Goal: Task Accomplishment & Management: Use online tool/utility

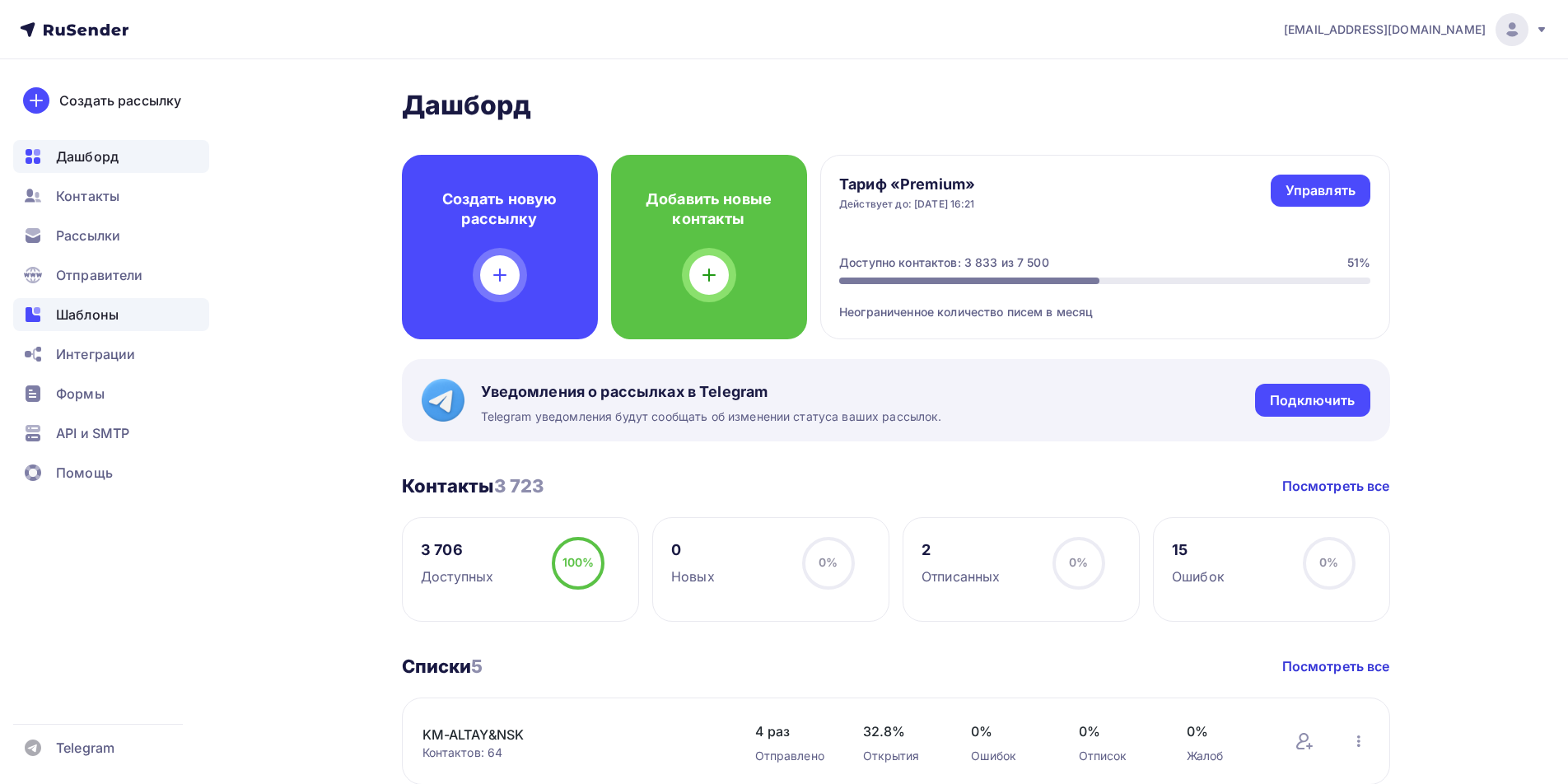
click at [92, 314] on span "Шаблоны" at bounding box center [87, 314] width 62 height 20
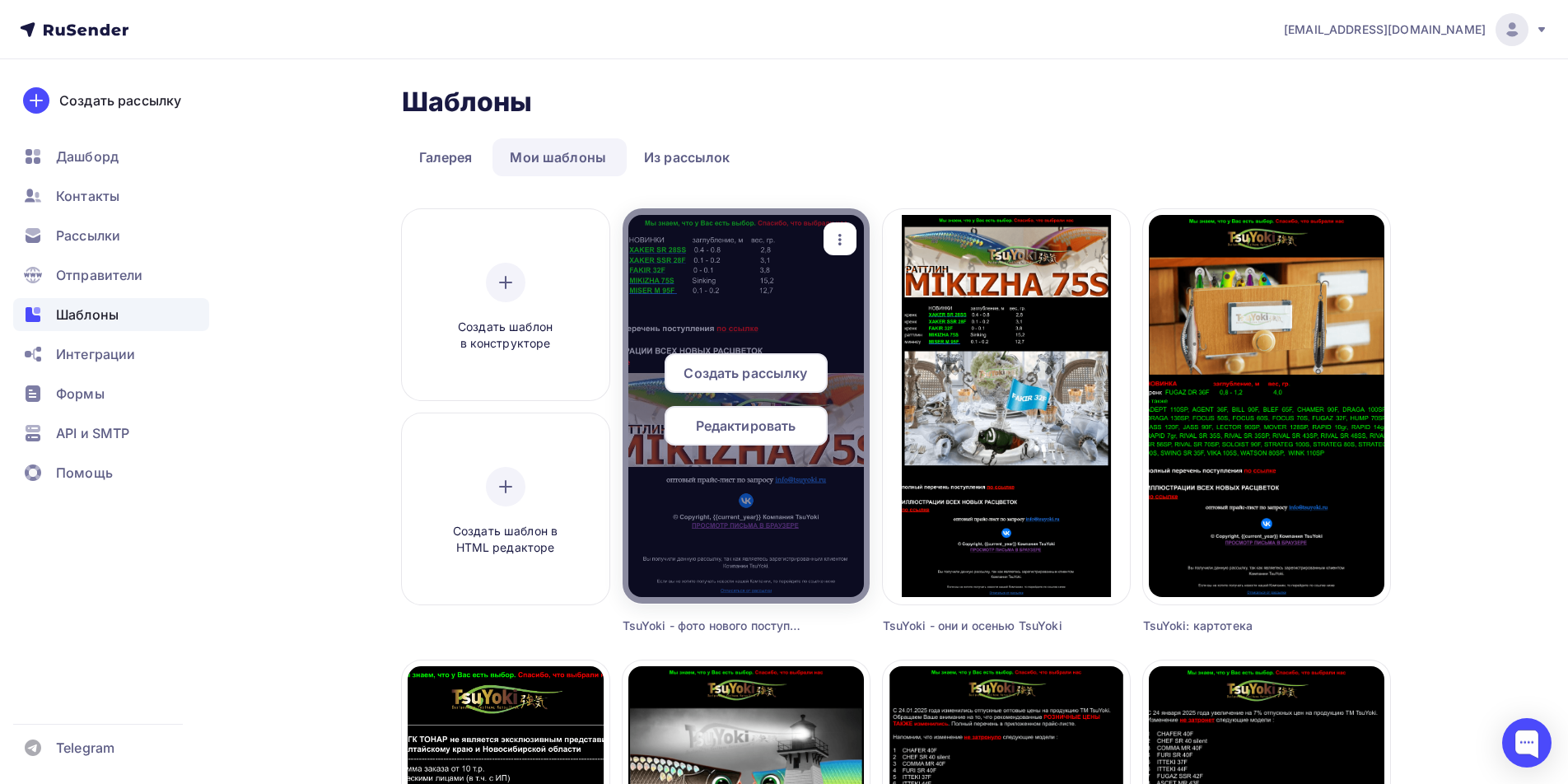
click at [769, 426] on span "Редактировать" at bounding box center [746, 426] width 101 height 20
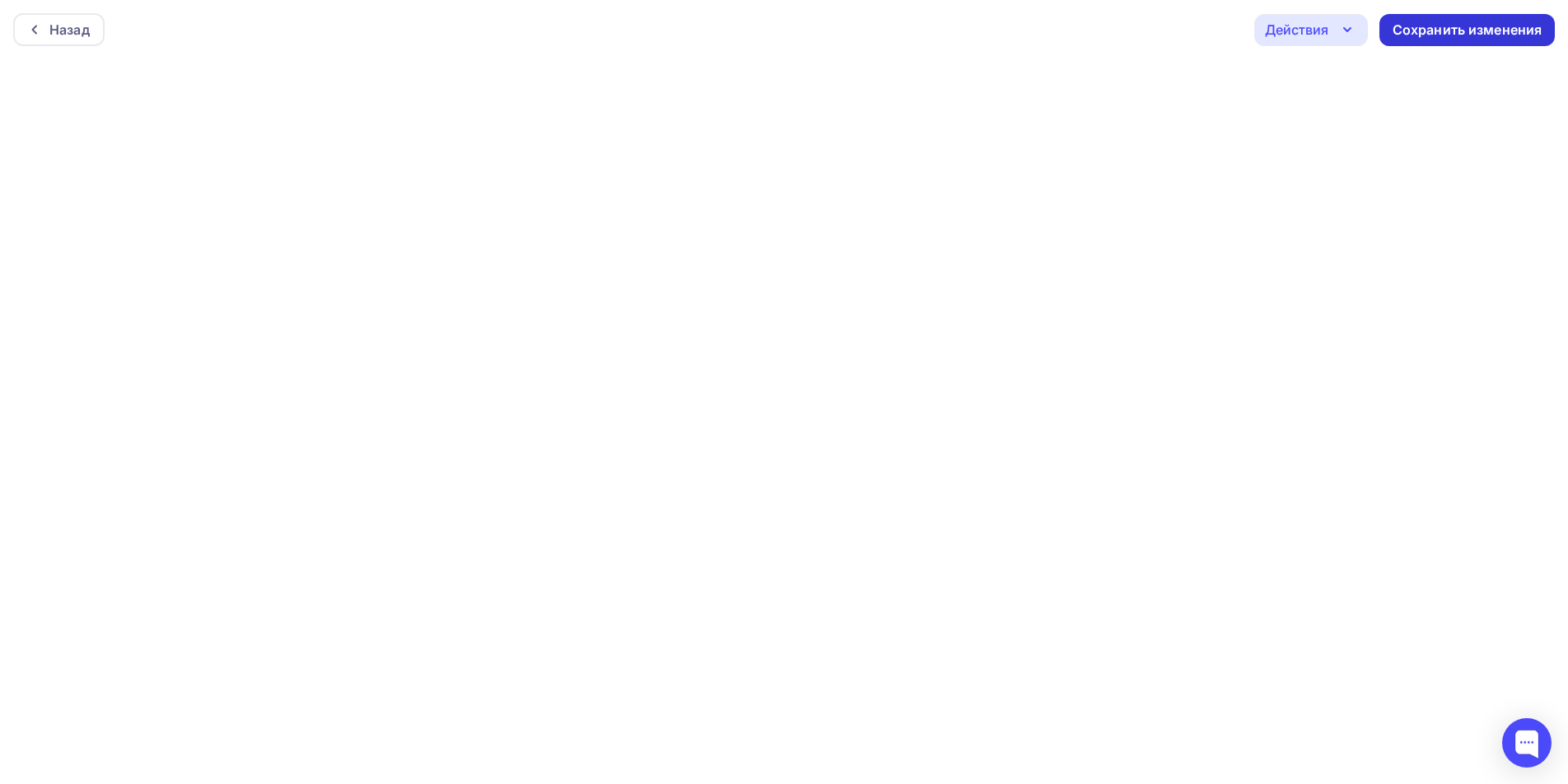
click at [1427, 26] on div "Сохранить изменения" at bounding box center [1467, 29] width 150 height 19
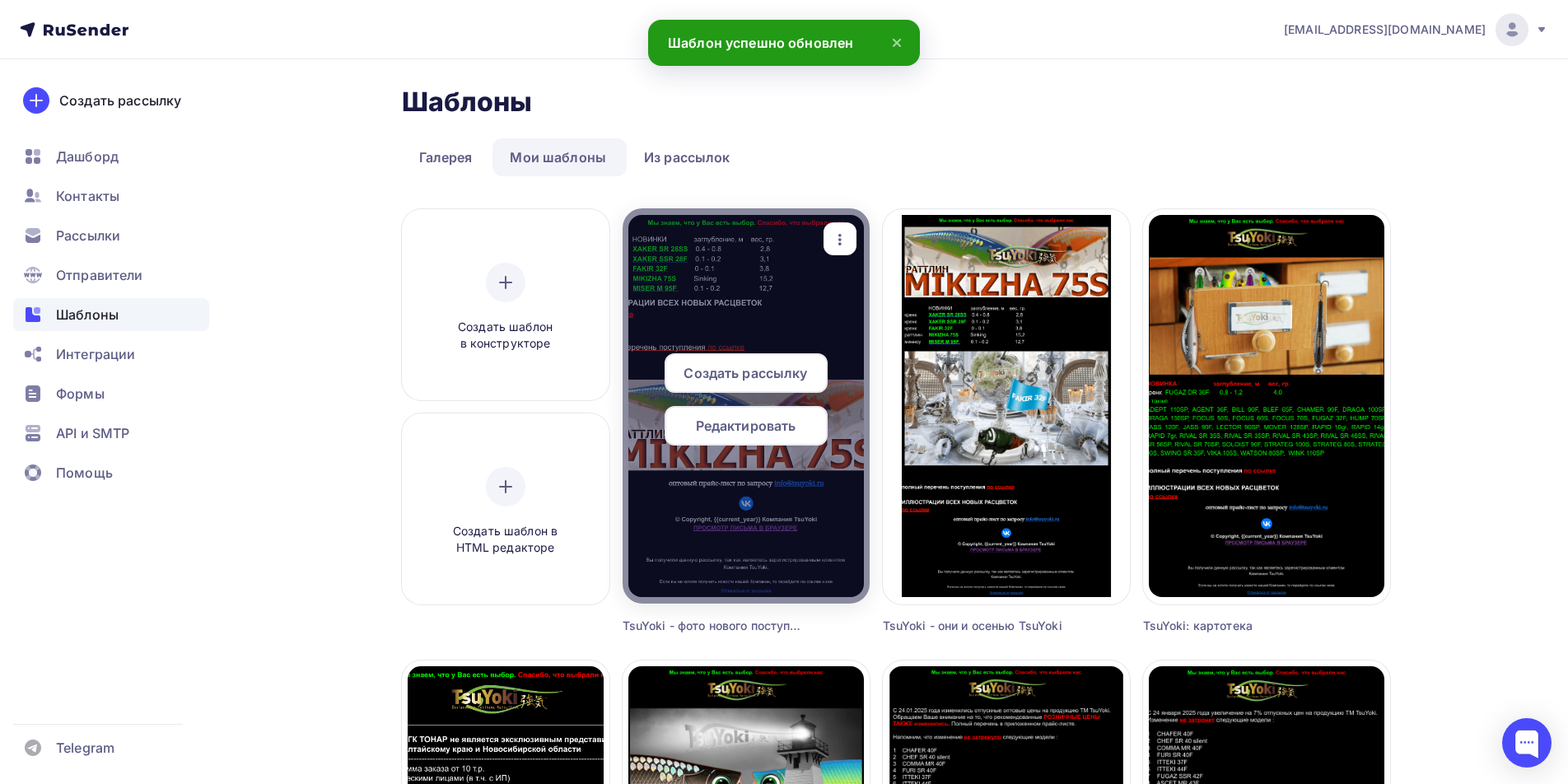
click at [743, 429] on span "Редактировать" at bounding box center [746, 426] width 101 height 20
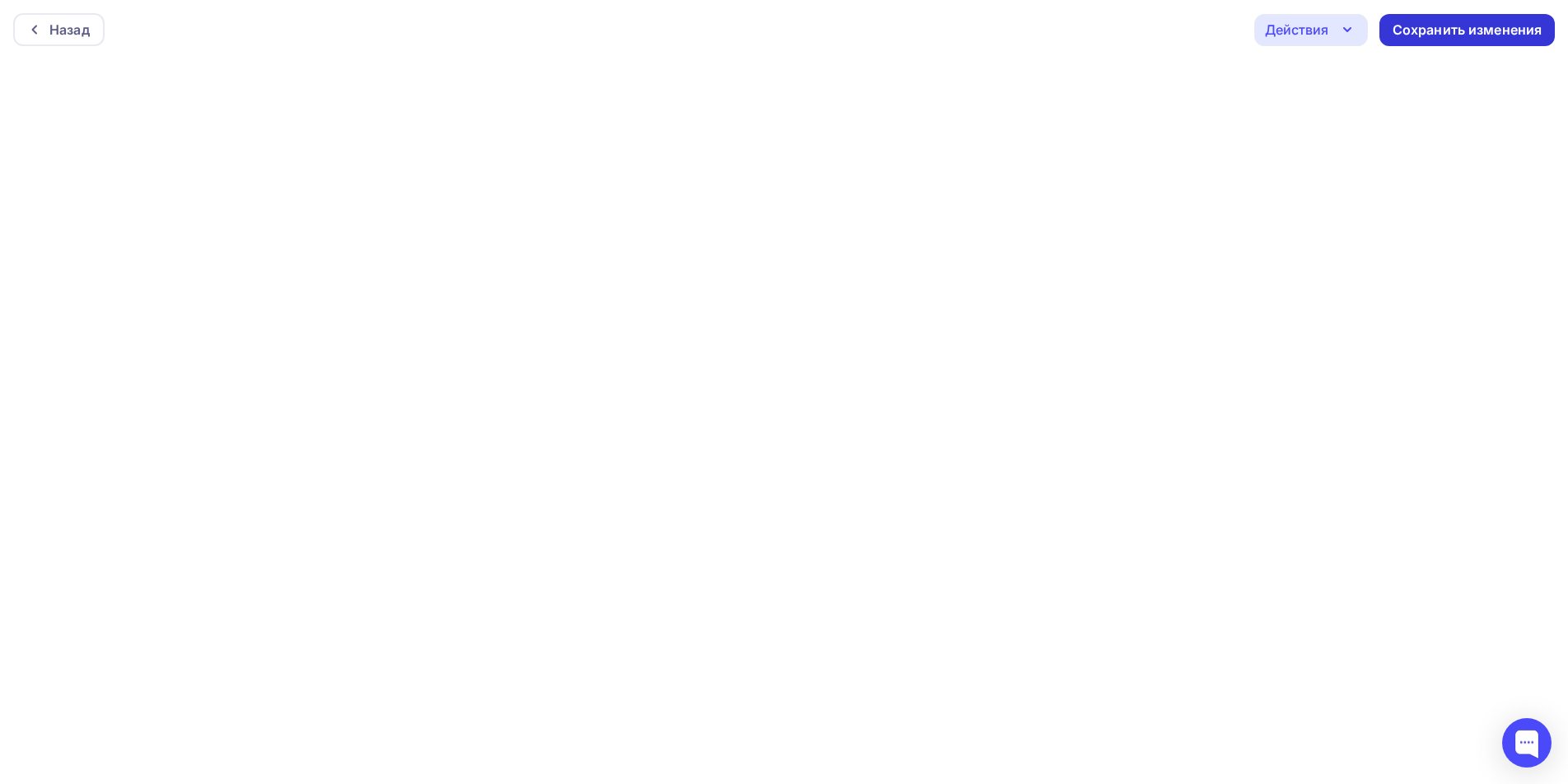
click at [1439, 29] on div "Сохранить изменения" at bounding box center [1467, 29] width 150 height 19
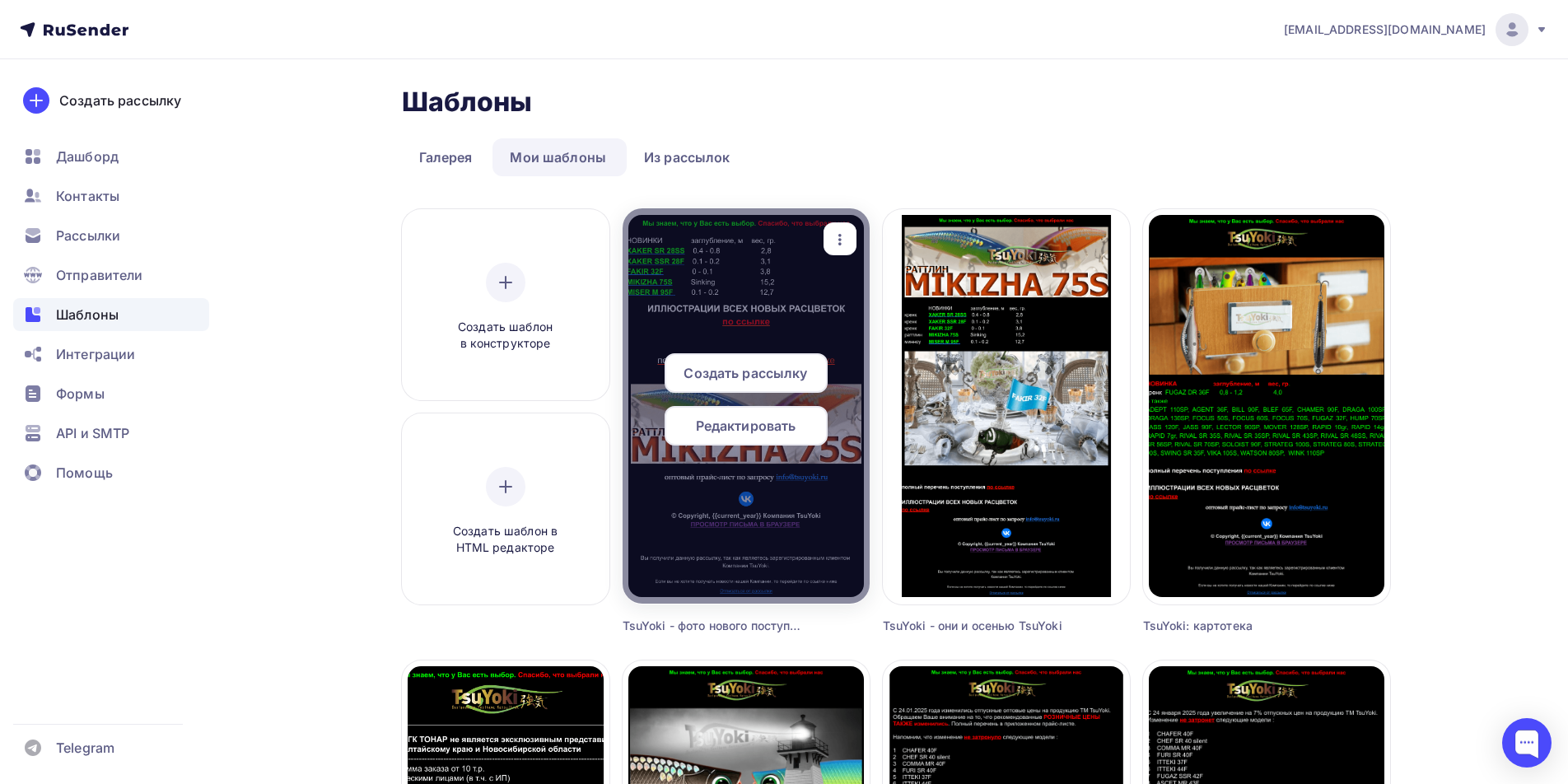
click at [726, 429] on span "Редактировать" at bounding box center [746, 426] width 101 height 20
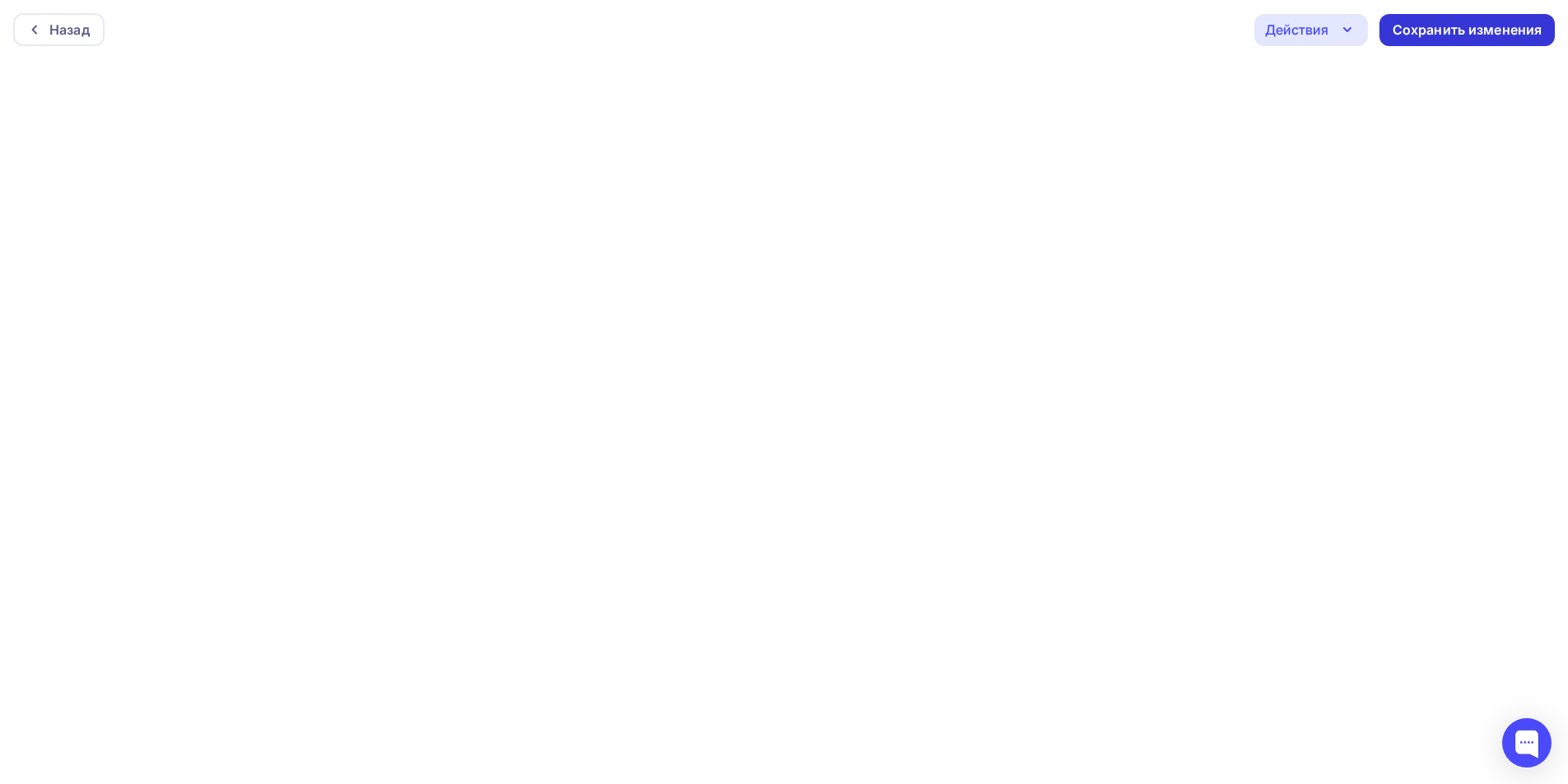
click at [1411, 20] on div "Сохранить изменения" at bounding box center [1466, 30] width 176 height 32
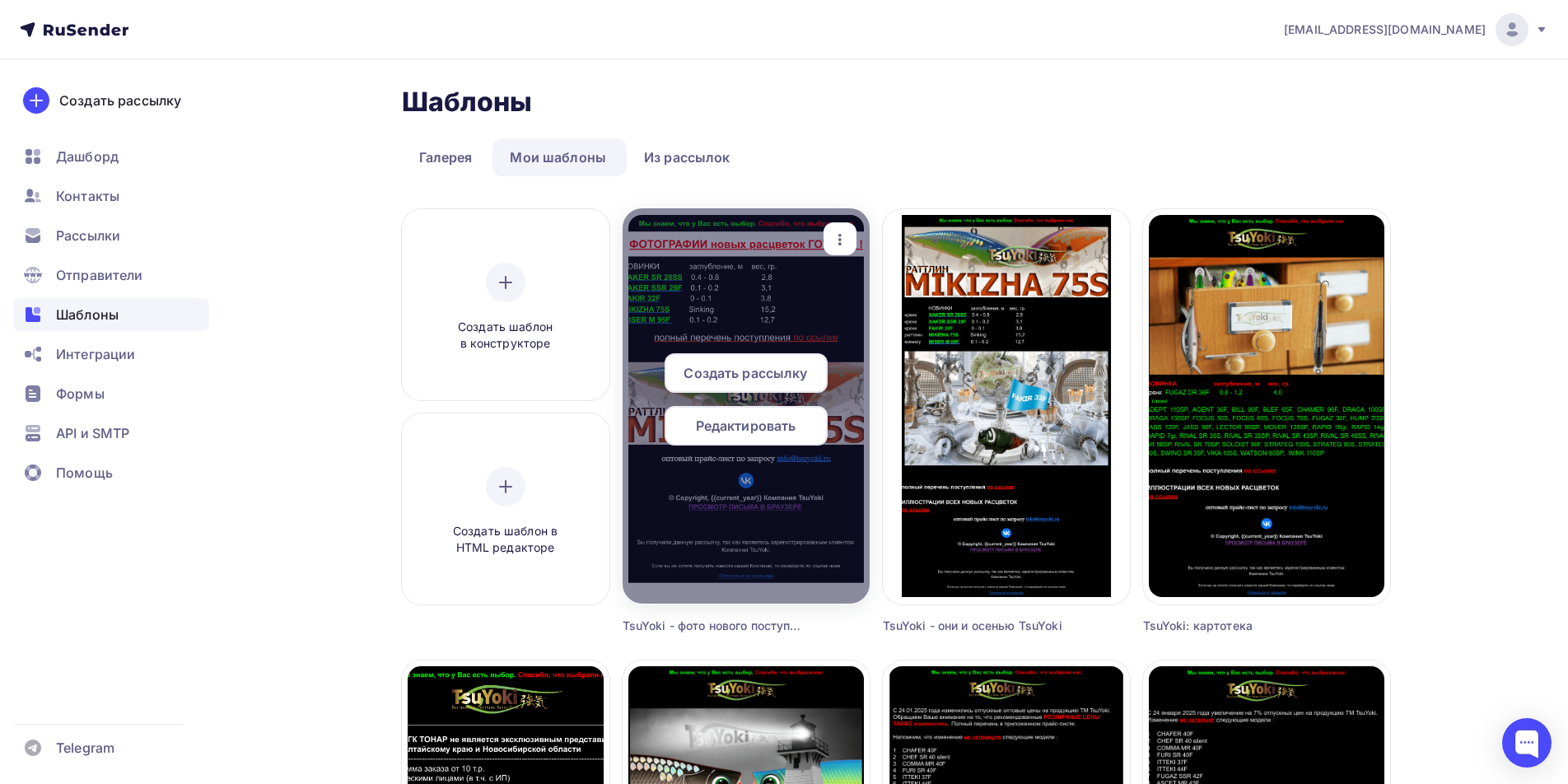
click at [760, 430] on span "Редактировать" at bounding box center [746, 426] width 101 height 20
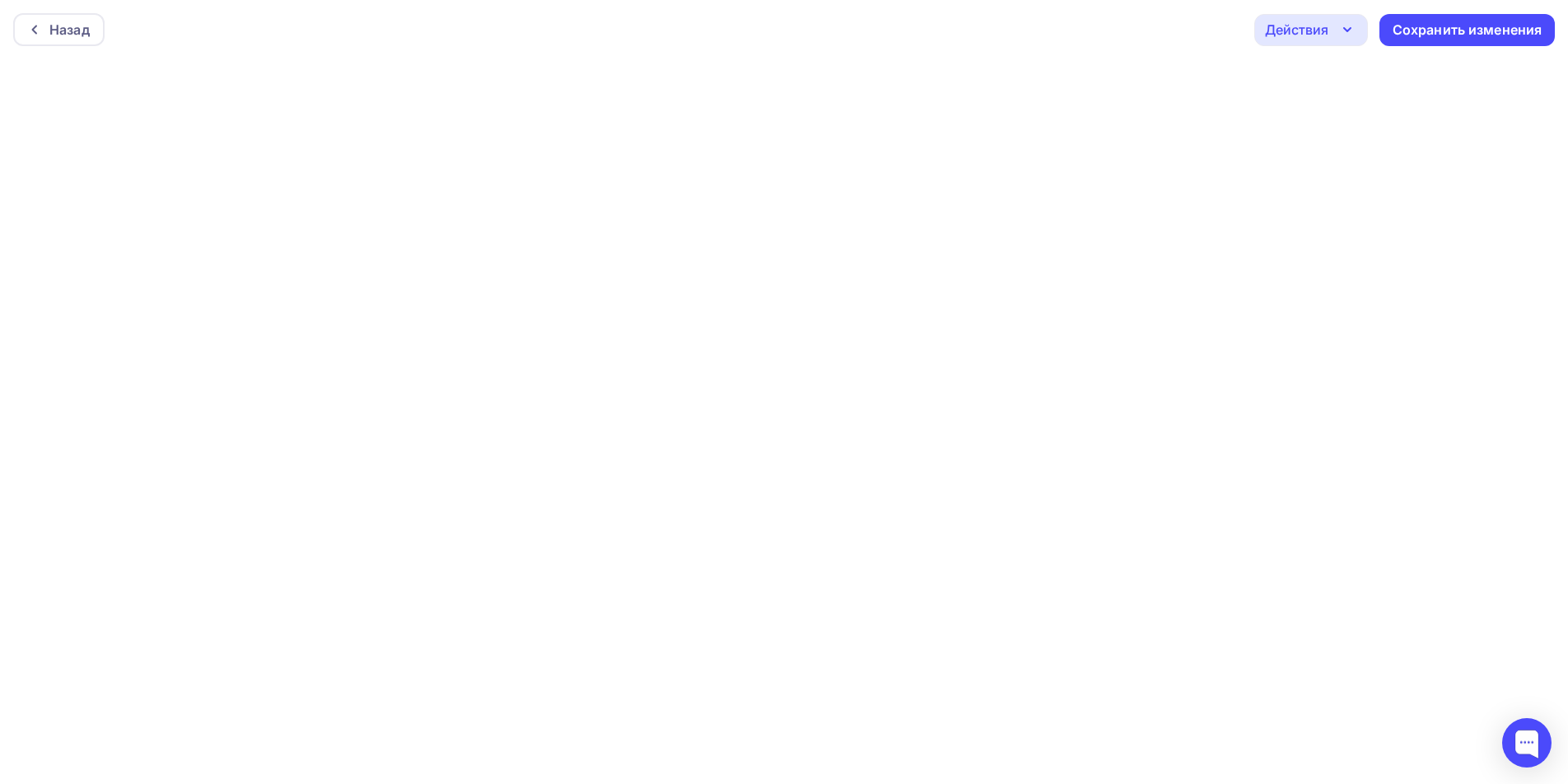
scroll to position [4, 0]
click at [1424, 28] on div "Сохранить изменения" at bounding box center [1467, 25] width 150 height 19
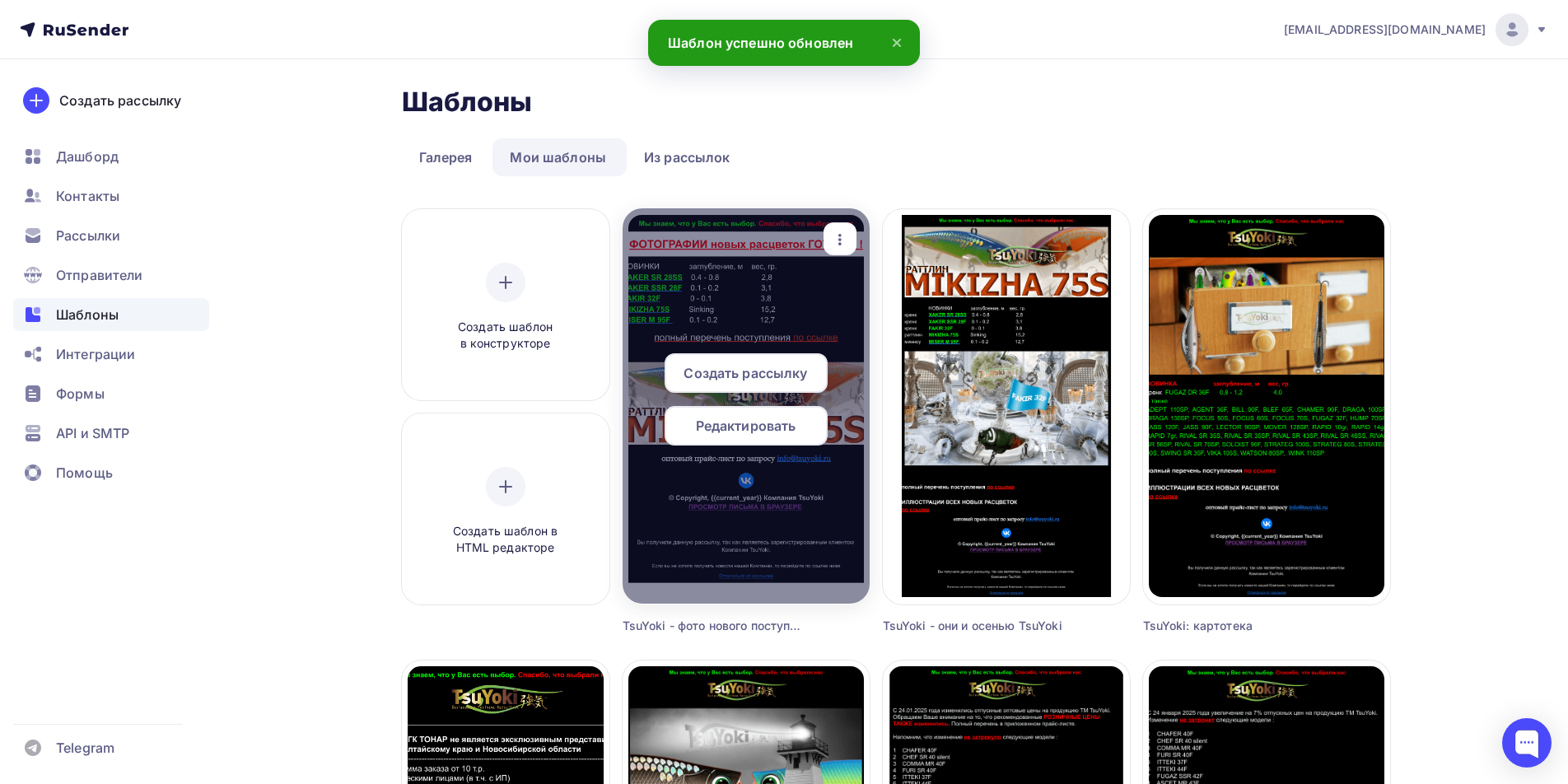
click at [749, 427] on span "Редактировать" at bounding box center [746, 426] width 101 height 20
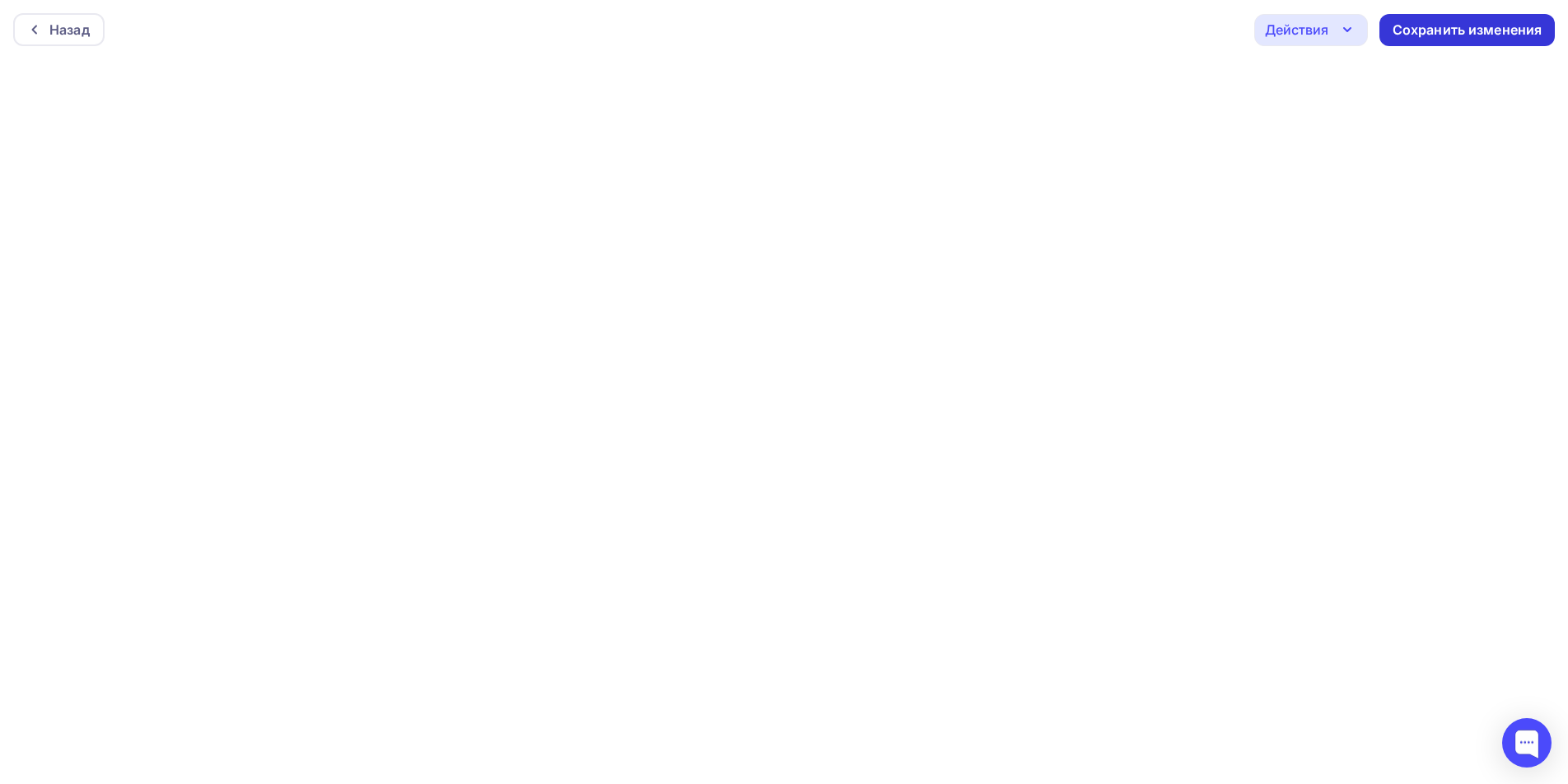
click at [1457, 31] on div "Сохранить изменения" at bounding box center [1467, 29] width 150 height 19
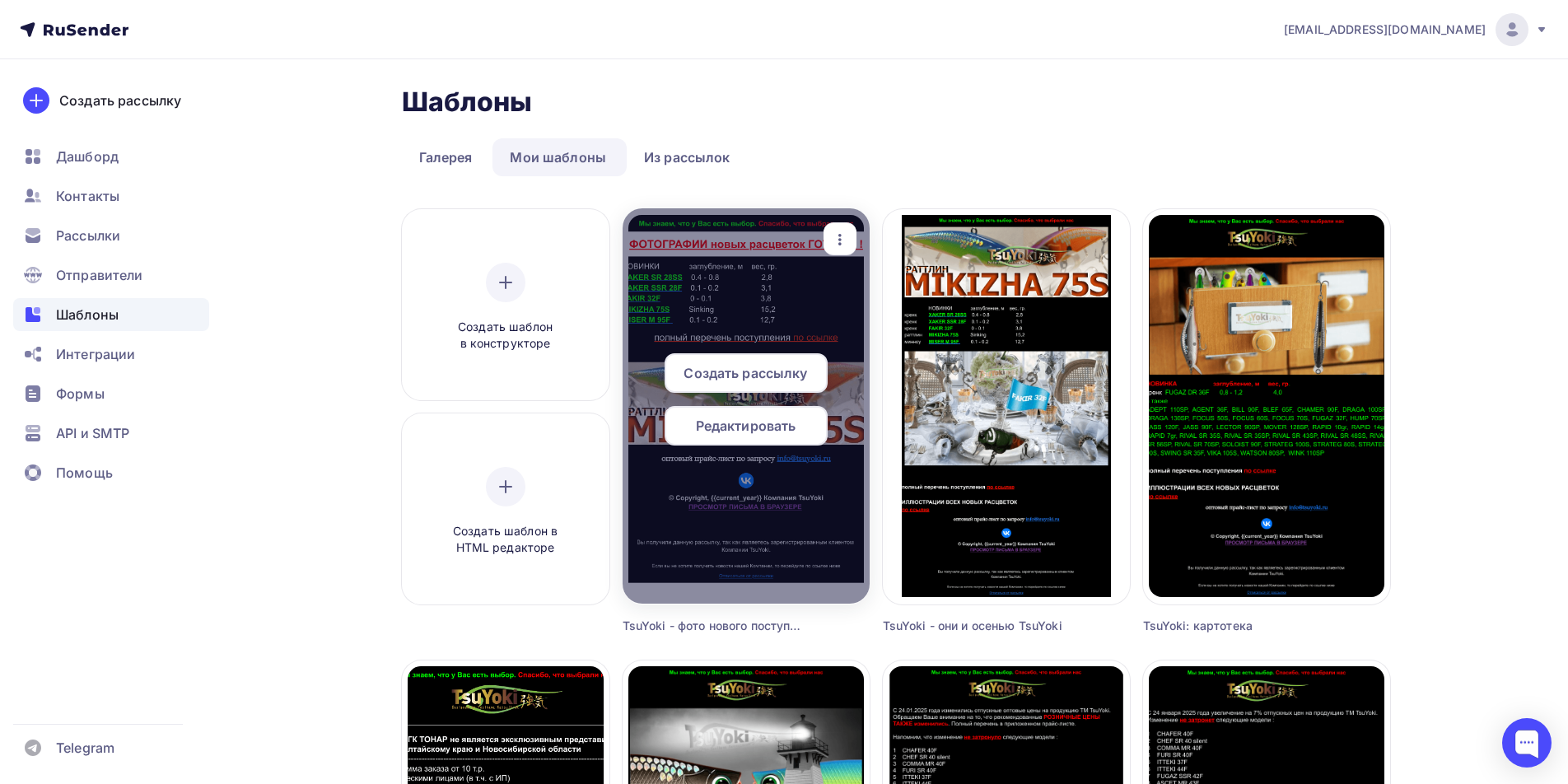
click at [757, 431] on span "Редактировать" at bounding box center [746, 426] width 101 height 20
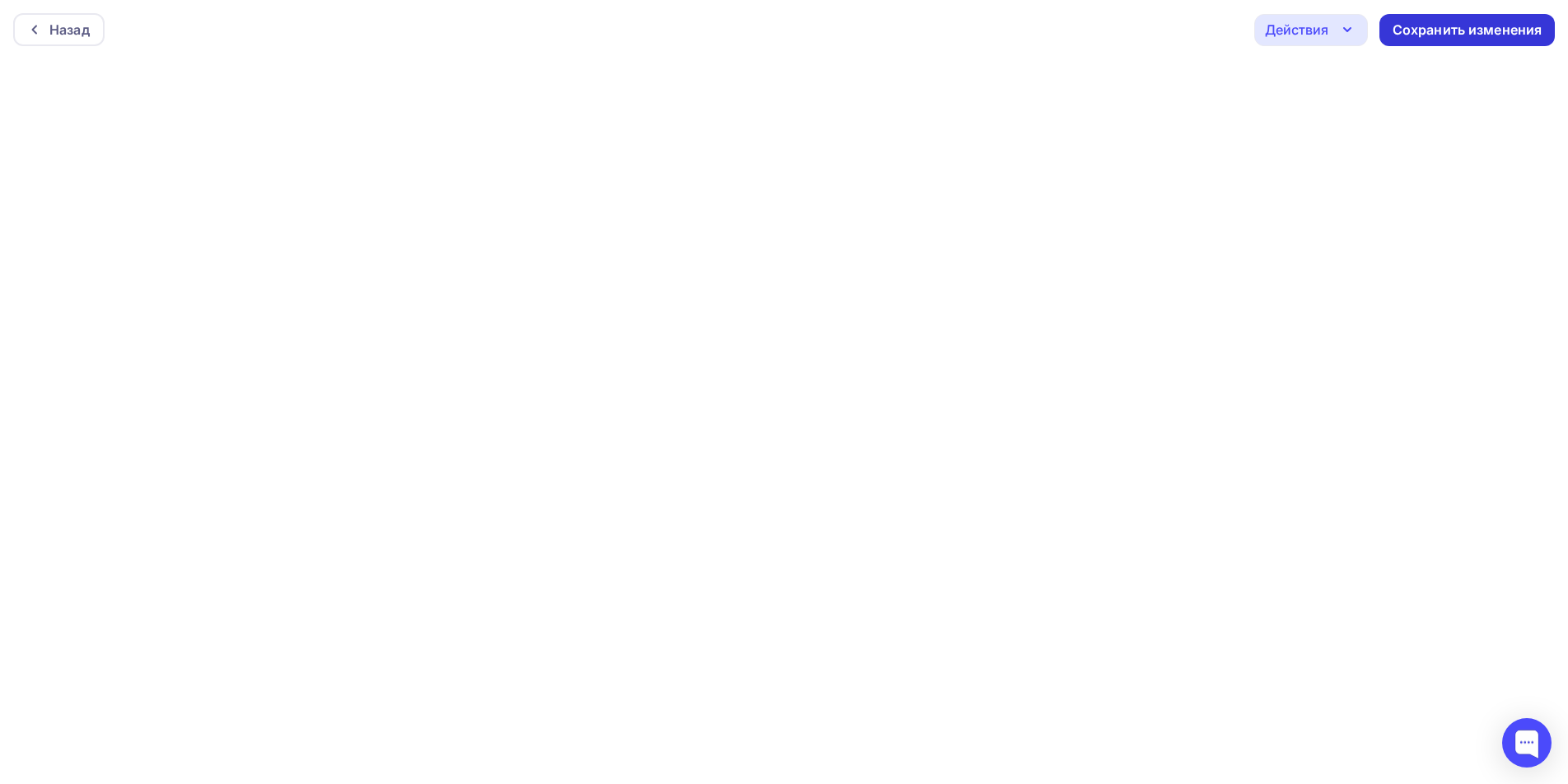
click at [1450, 38] on div "Сохранить изменения" at bounding box center [1467, 29] width 150 height 19
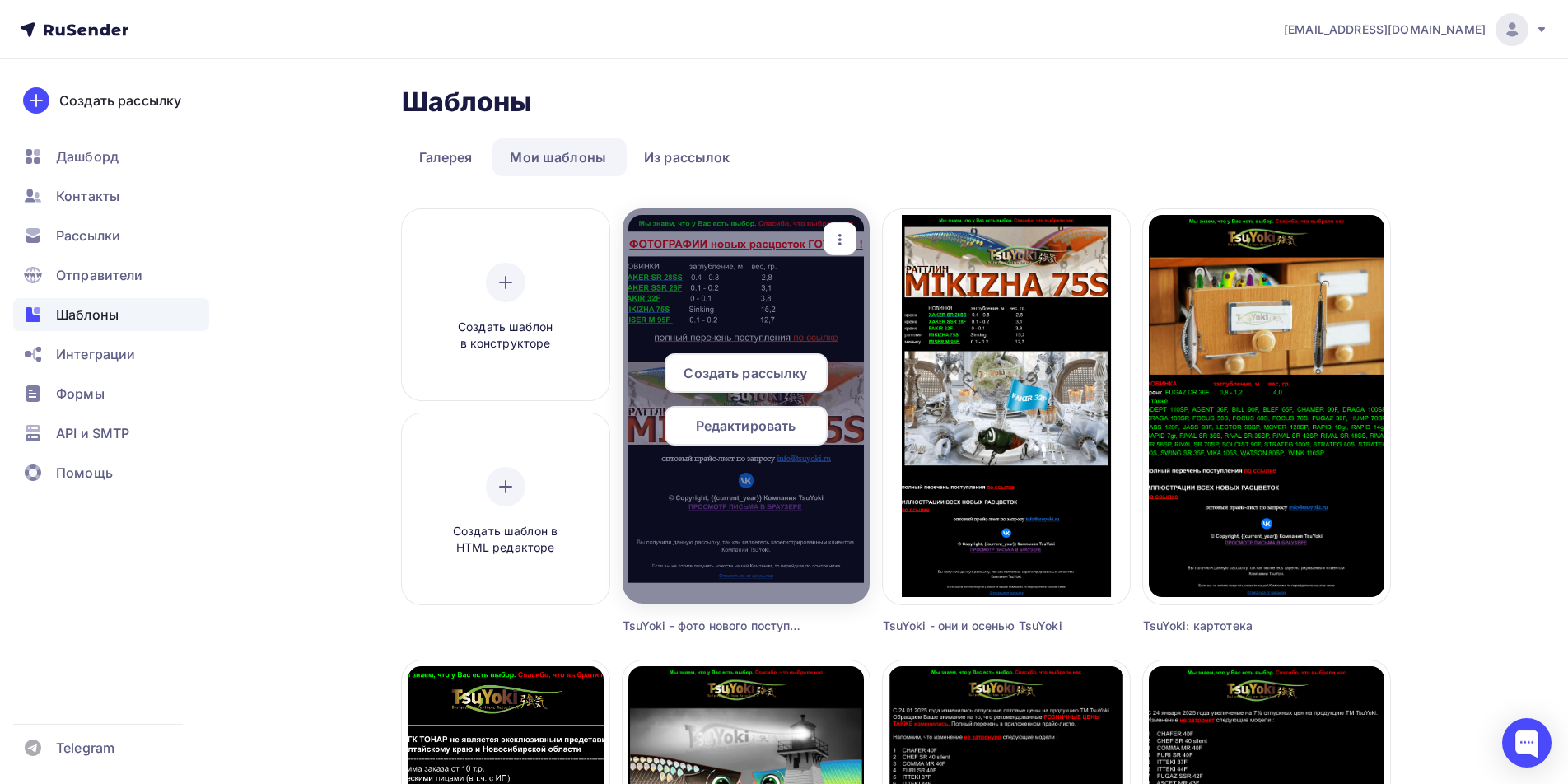
click at [845, 238] on icon "button" at bounding box center [840, 239] width 20 height 20
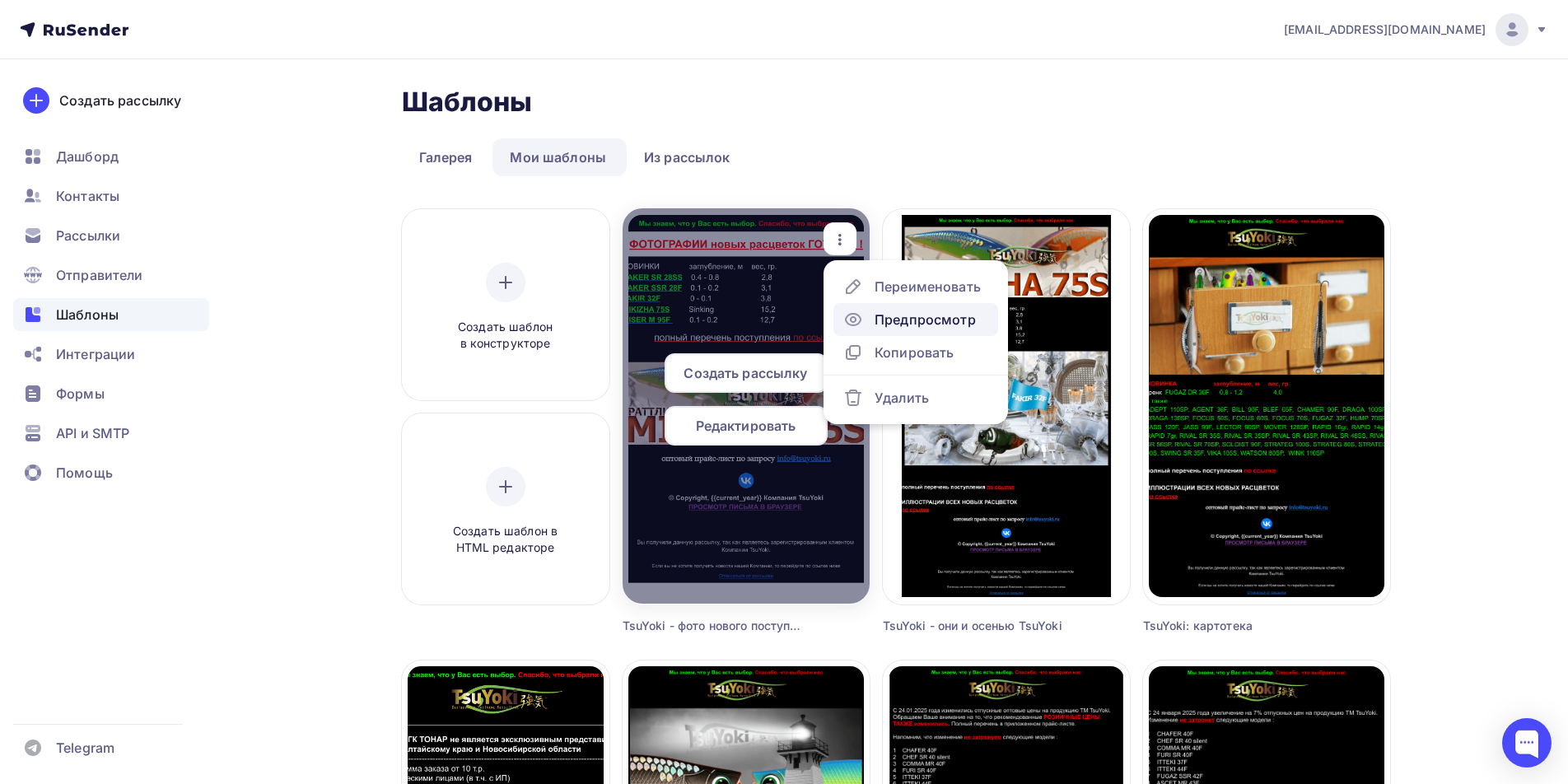
click at [882, 313] on div "Предпросмотр" at bounding box center [925, 320] width 101 height 20
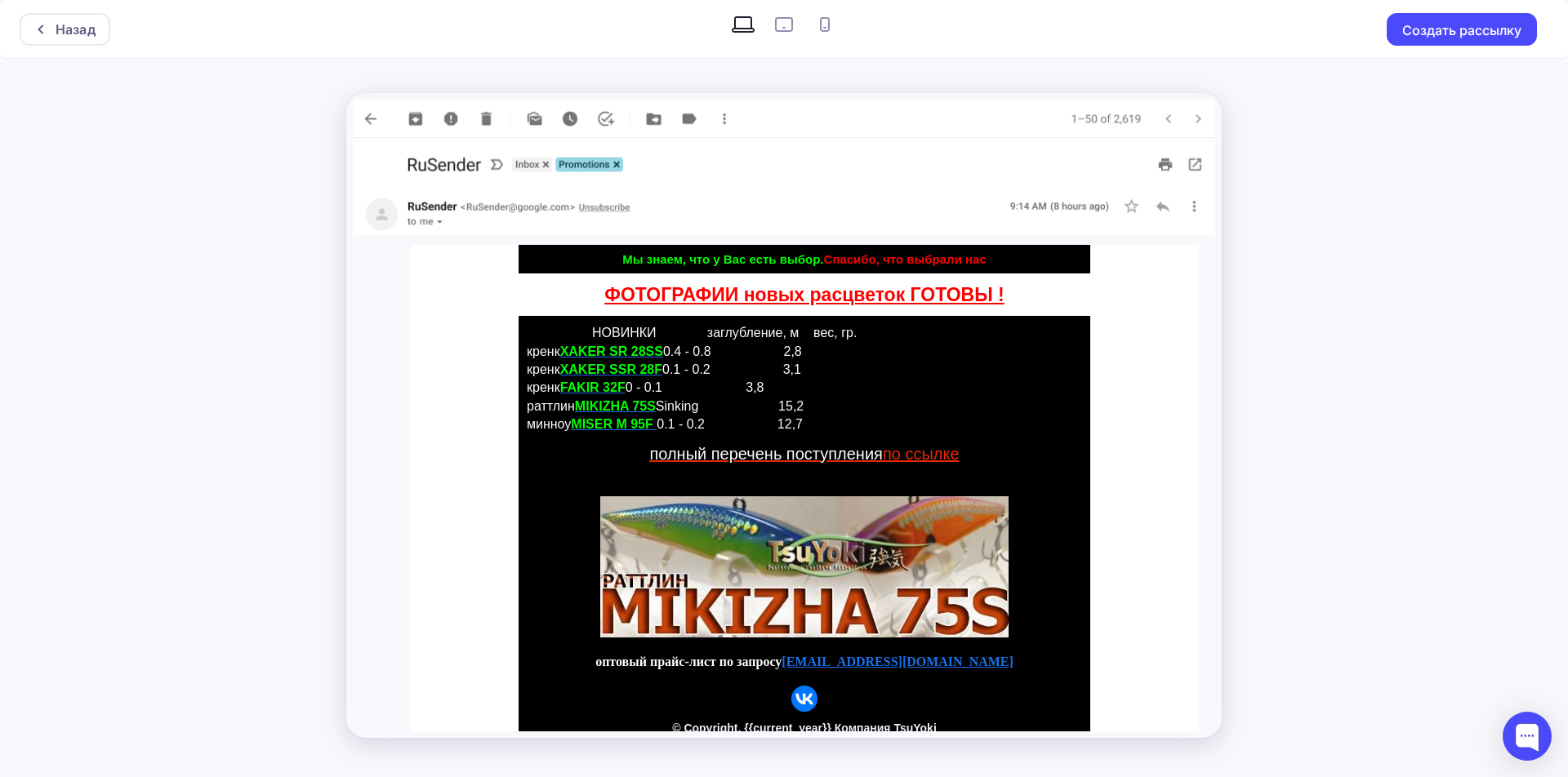
click at [827, 292] on link "ФОТОГРАФИИ новых расцветок ГОТОВЫ !" at bounding box center [804, 295] width 399 height 21
click at [918, 454] on link "полный перечень поступления по ссылке" at bounding box center [804, 454] width 310 height 18
click at [912, 452] on link "полный перечень поступления по ссылке" at bounding box center [804, 454] width 310 height 18
click at [31, 26] on div "Назад" at bounding box center [65, 29] width 90 height 33
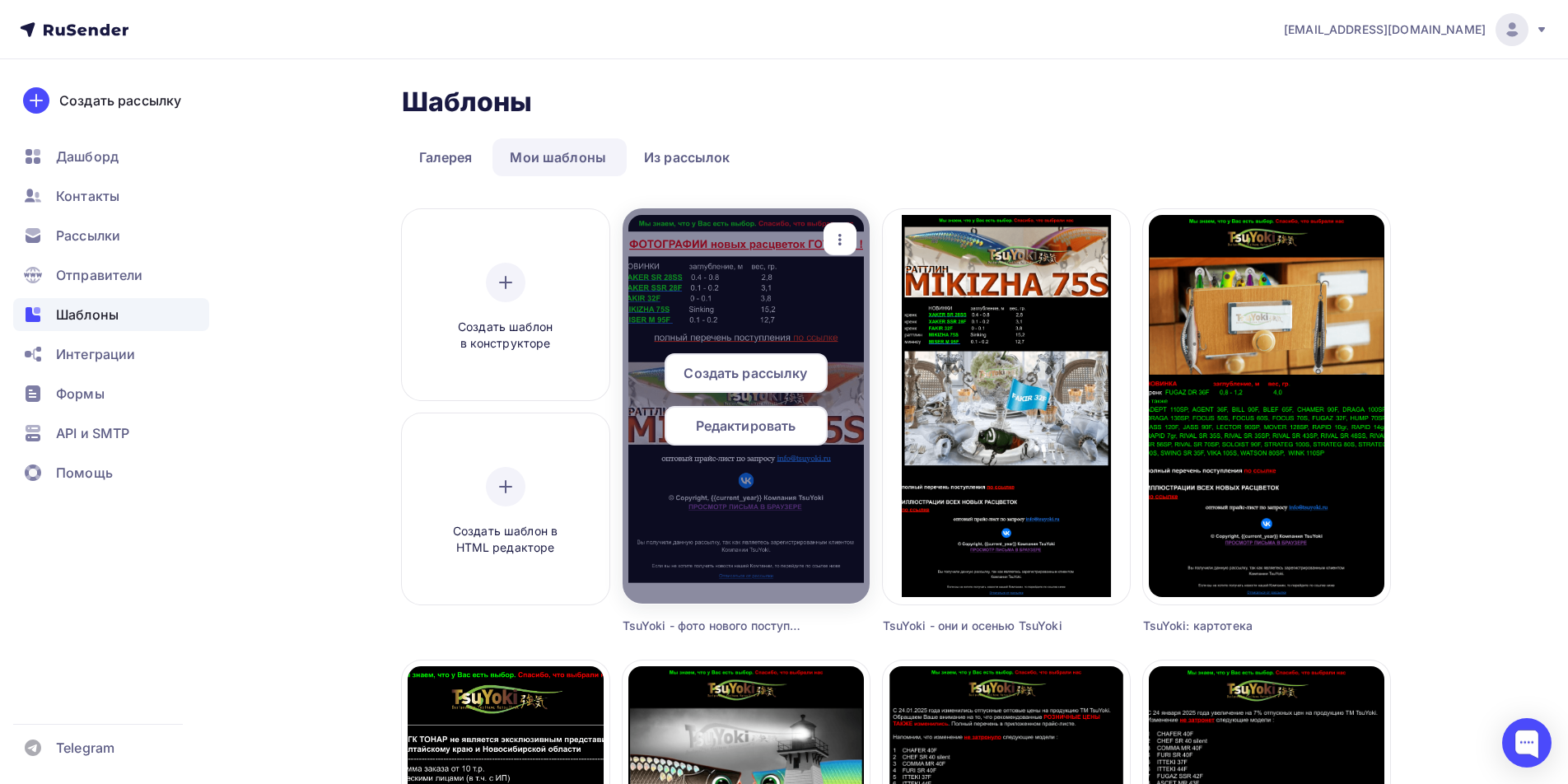
click at [777, 431] on span "Редактировать" at bounding box center [746, 426] width 101 height 20
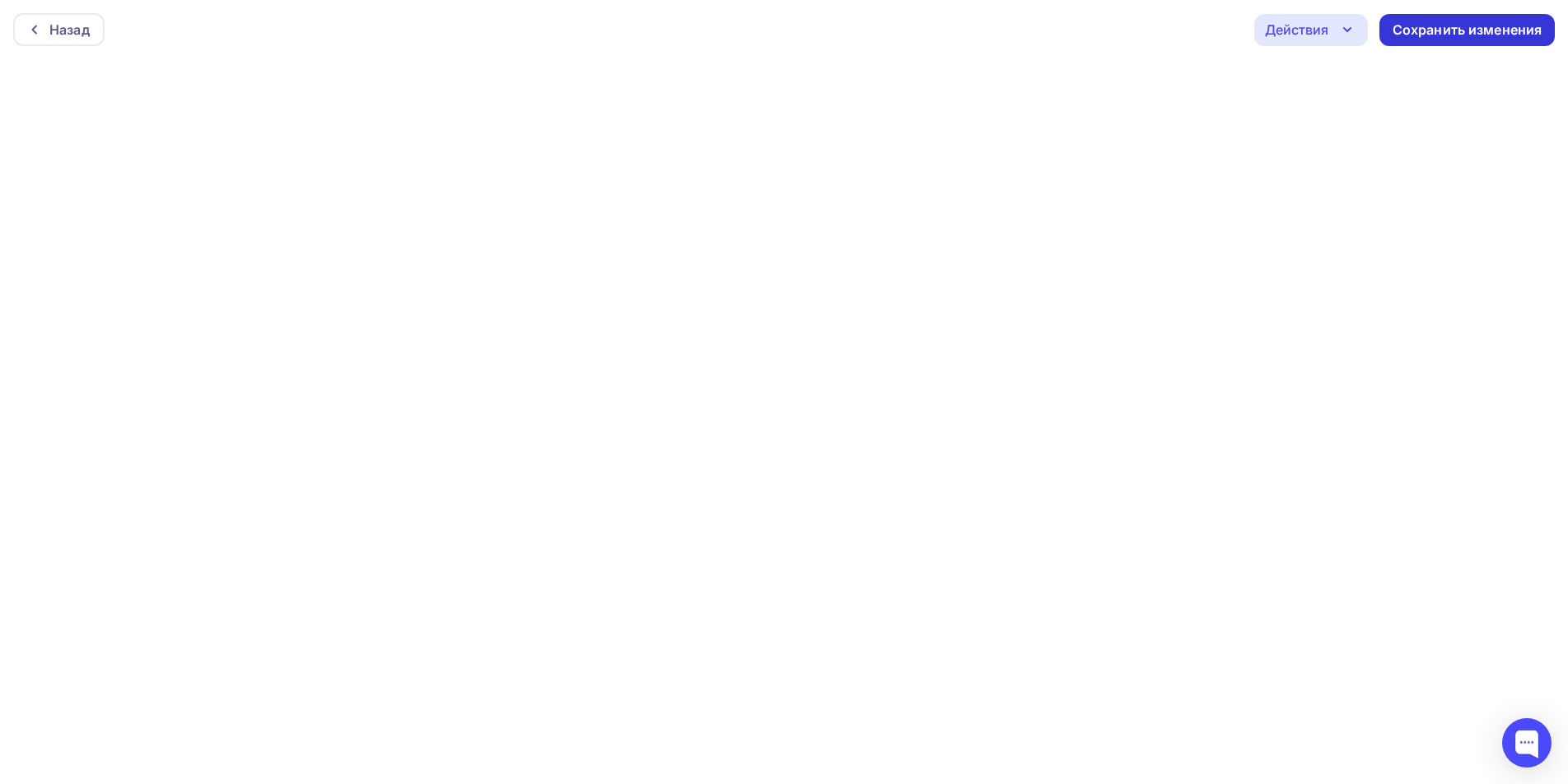
click at [1447, 27] on div "Сохранить изменения" at bounding box center [1467, 29] width 150 height 19
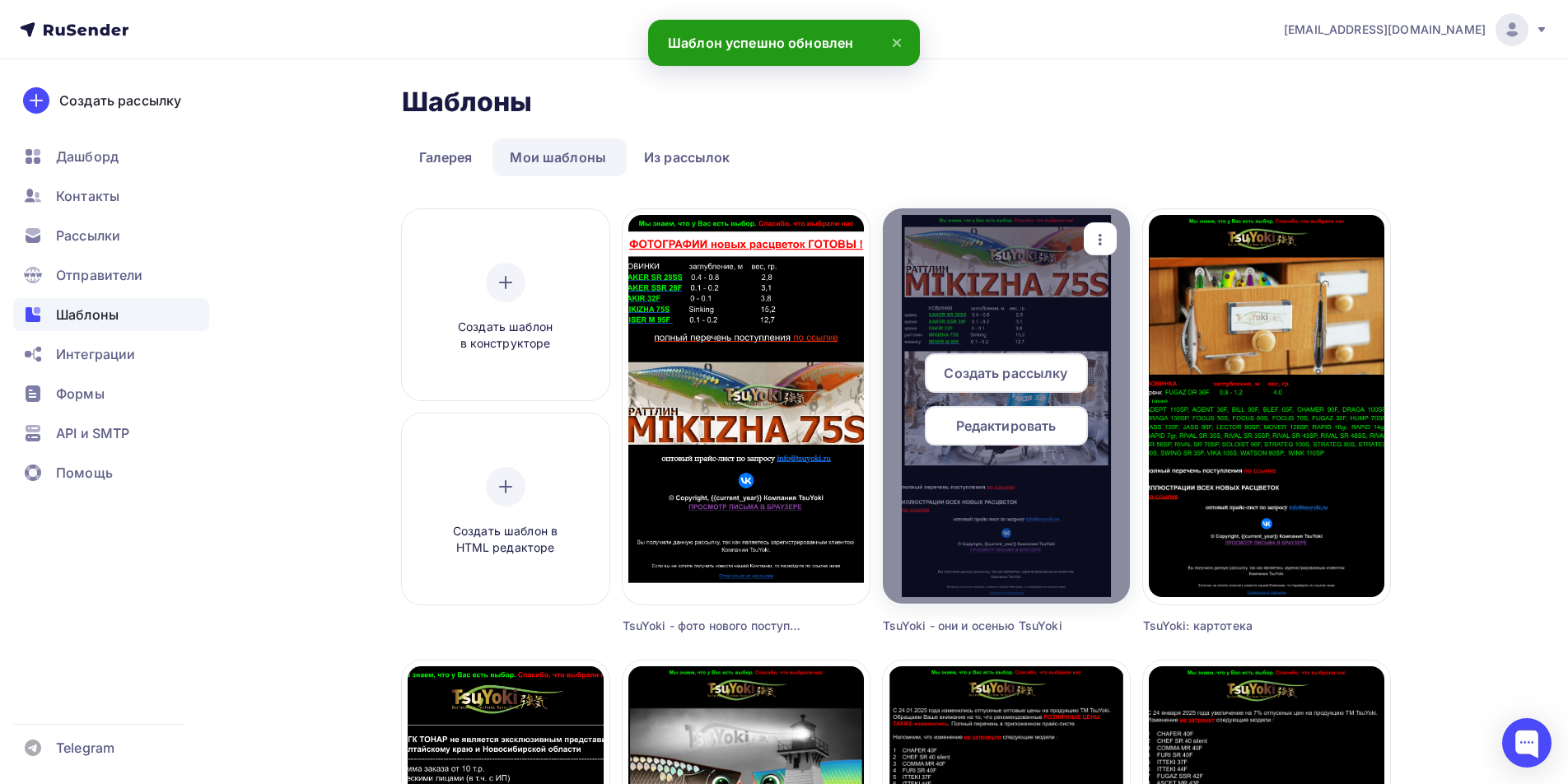
click at [1027, 430] on span "Редактировать" at bounding box center [1006, 426] width 101 height 20
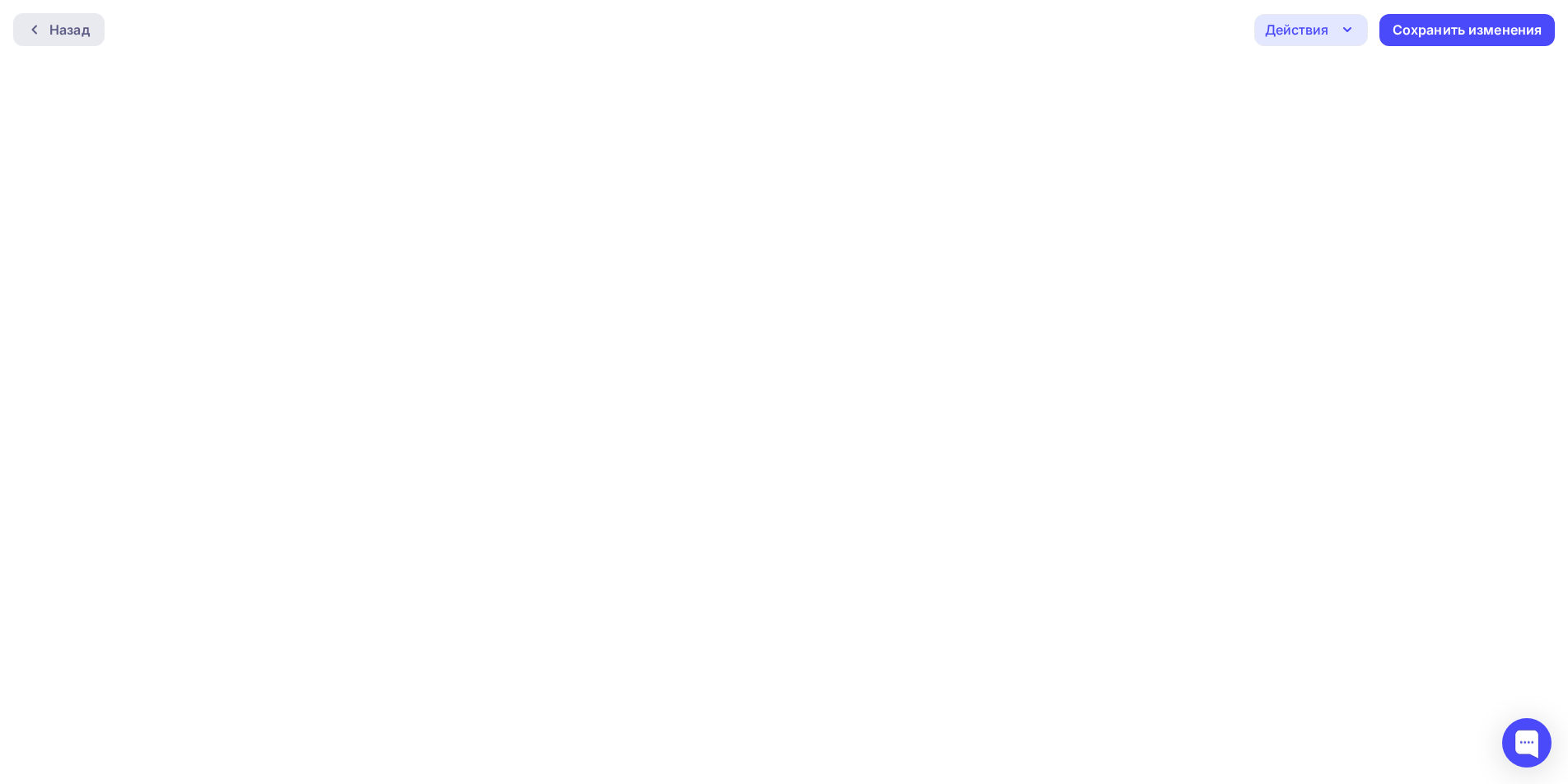
click at [38, 29] on icon at bounding box center [34, 29] width 13 height 13
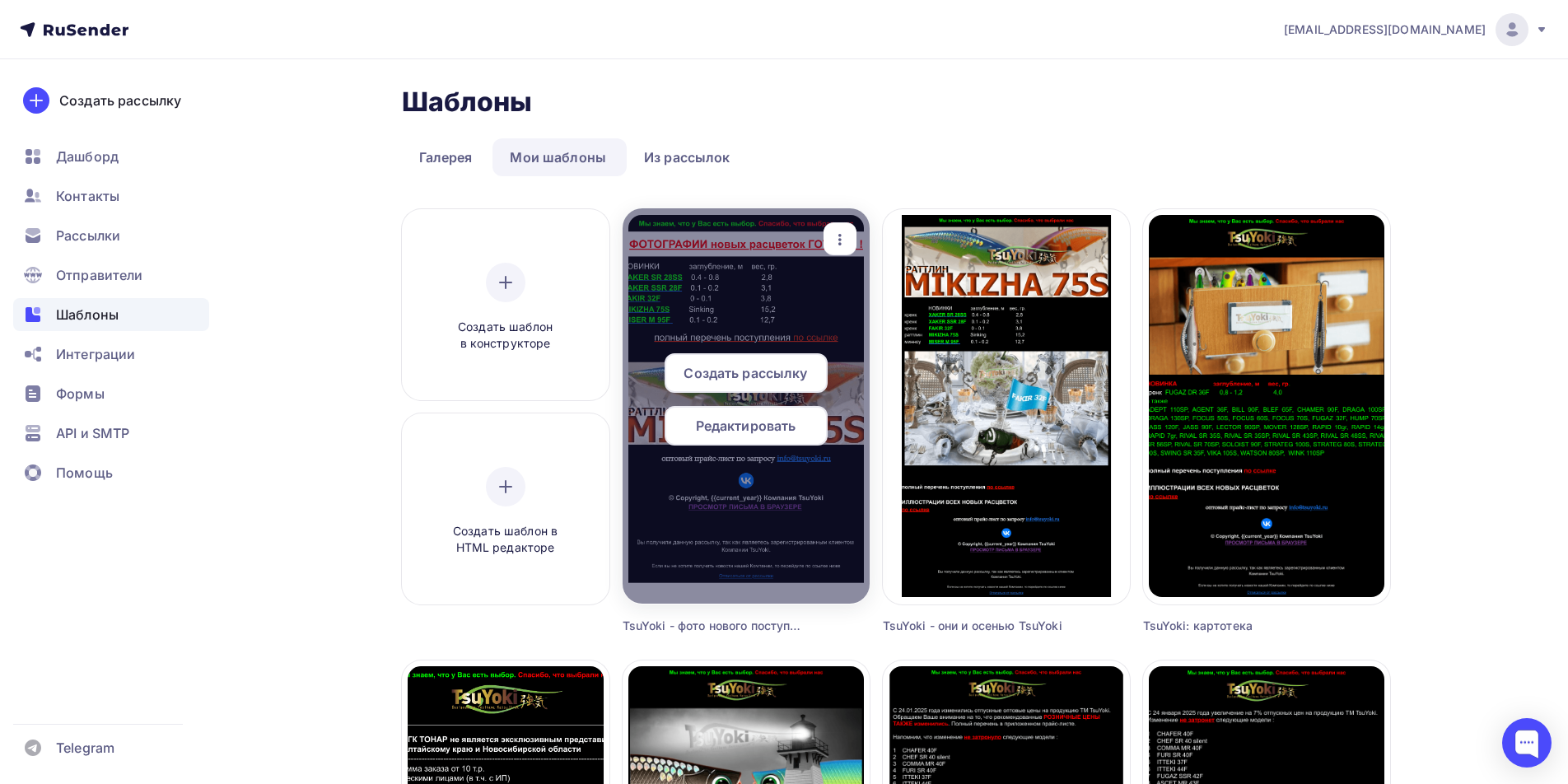
click at [780, 426] on span "Редактировать" at bounding box center [746, 426] width 101 height 20
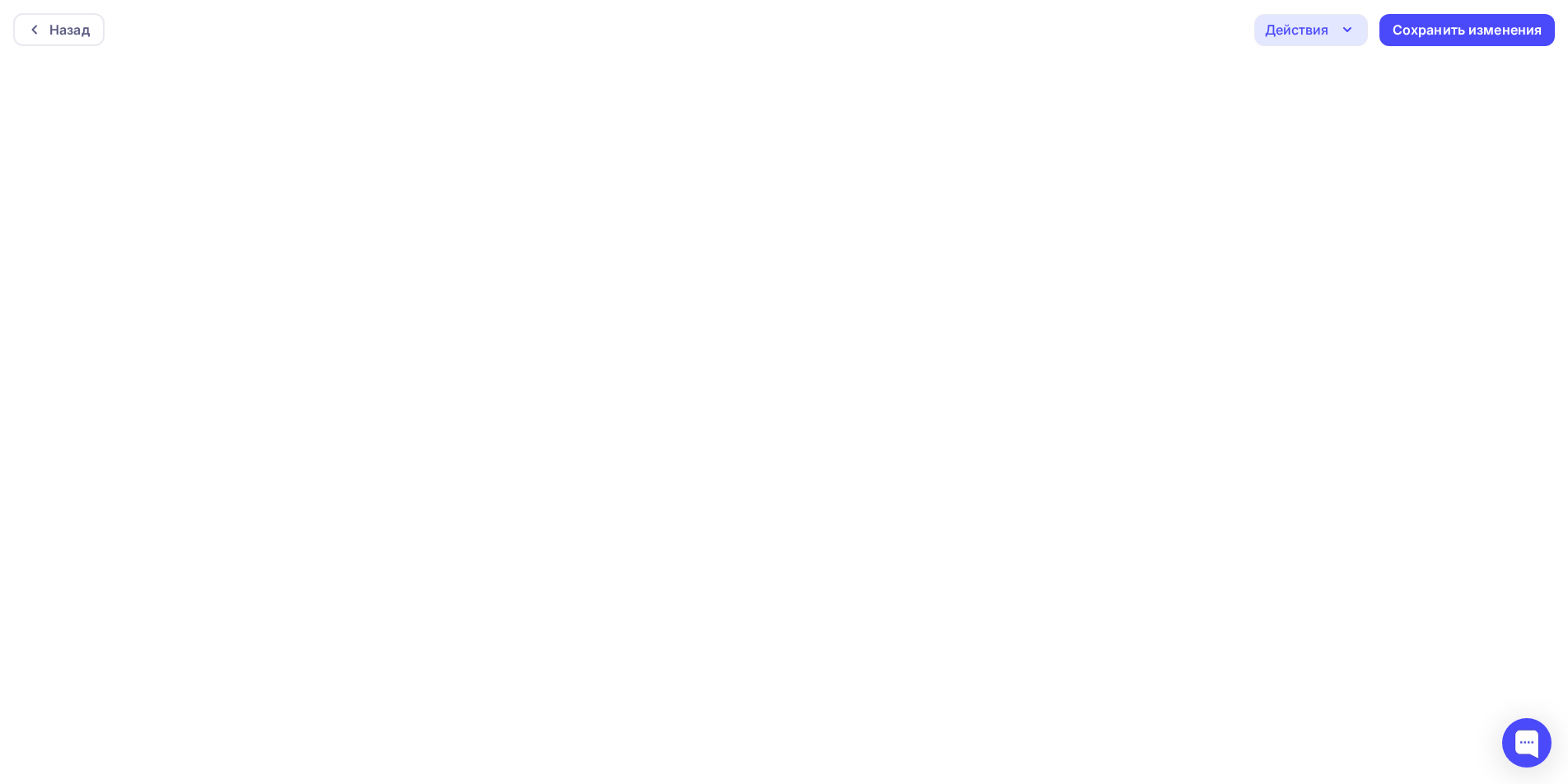
scroll to position [4, 0]
click at [1493, 27] on div "Сохранить изменения" at bounding box center [1467, 25] width 150 height 19
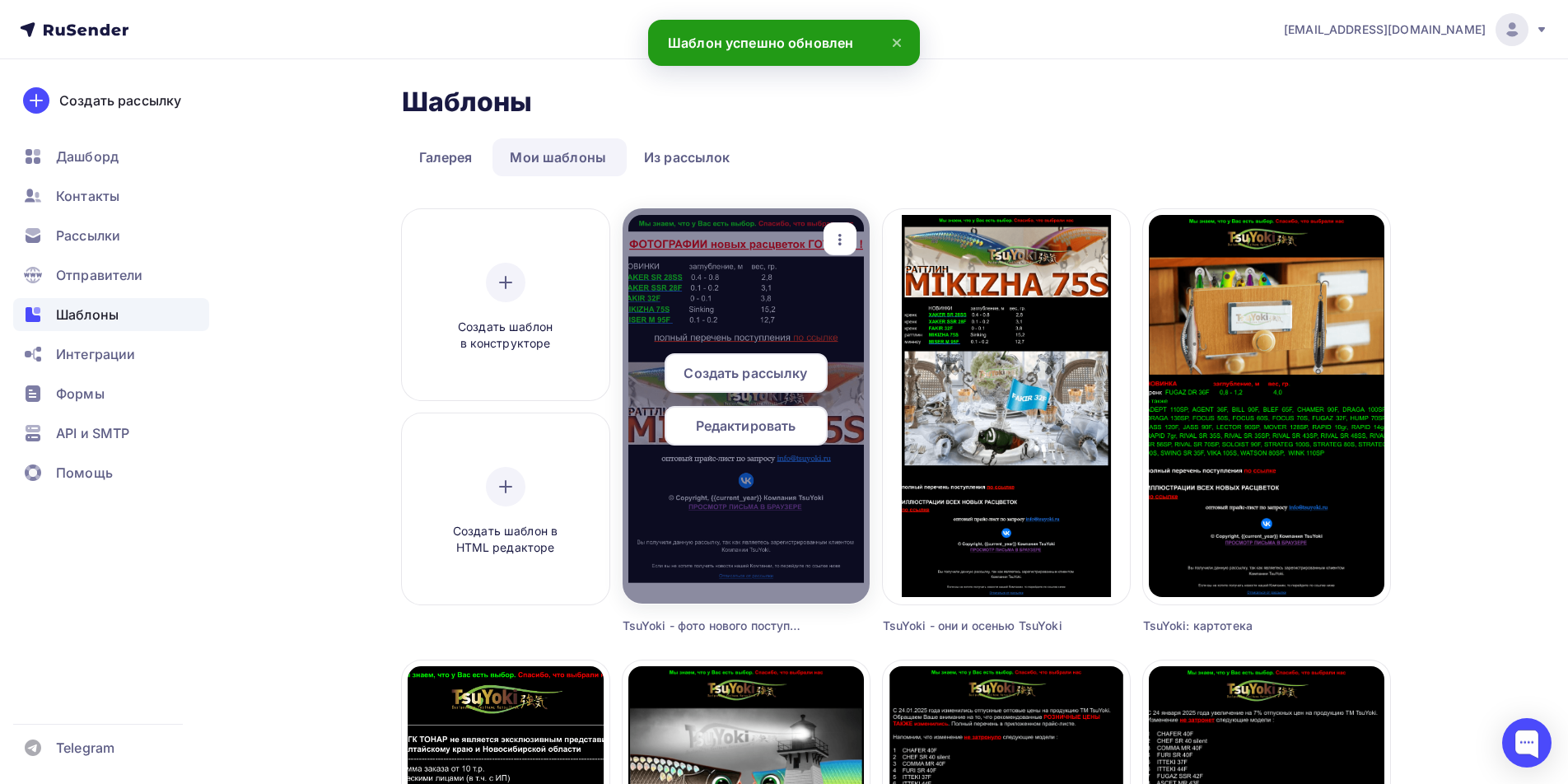
click at [741, 420] on span "Редактировать" at bounding box center [746, 426] width 101 height 20
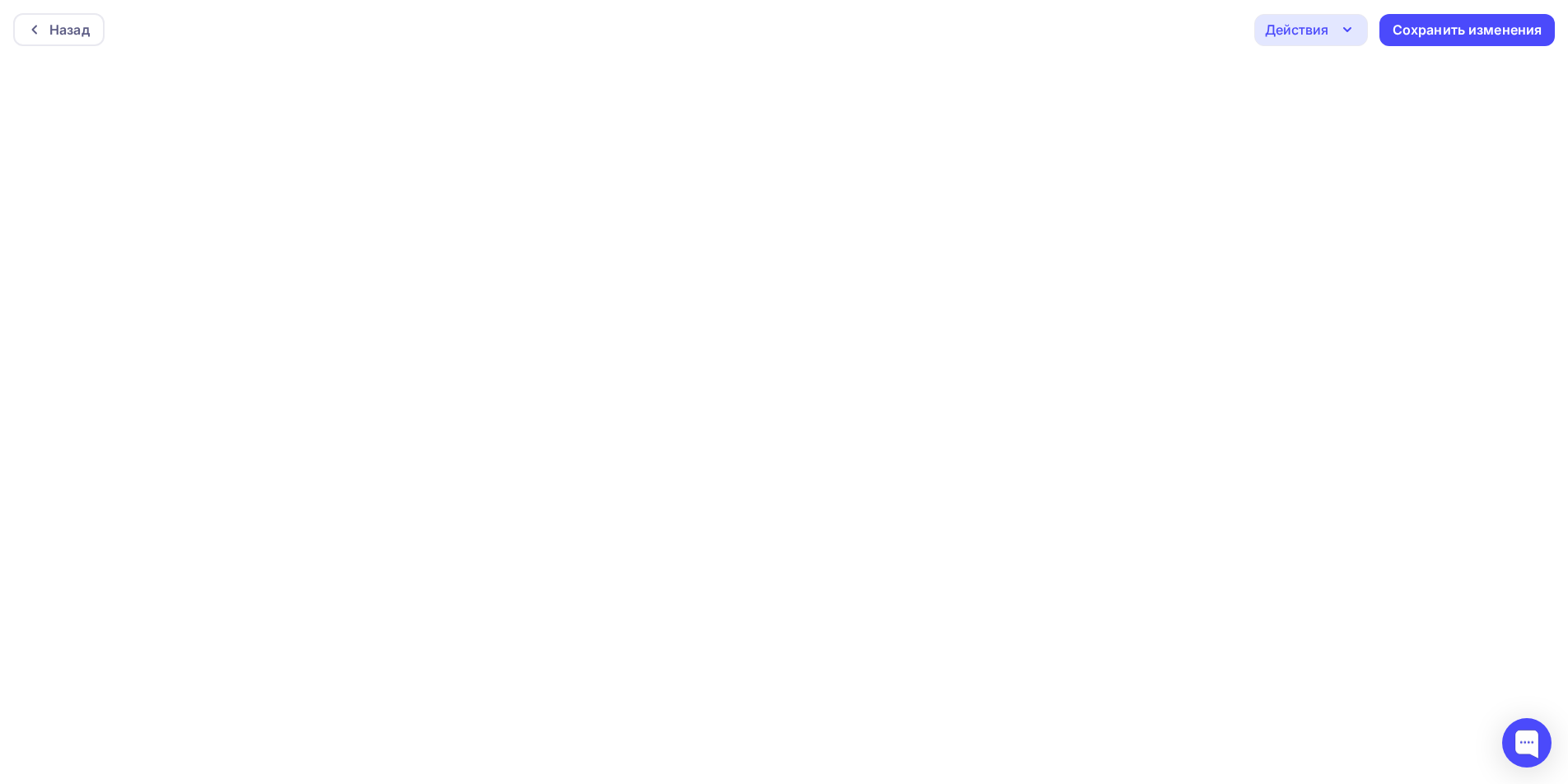
click at [1324, 35] on div "Действия" at bounding box center [1296, 29] width 63 height 20
click at [1317, 78] on div "Отправить тестовое письмо" at bounding box center [1399, 79] width 189 height 20
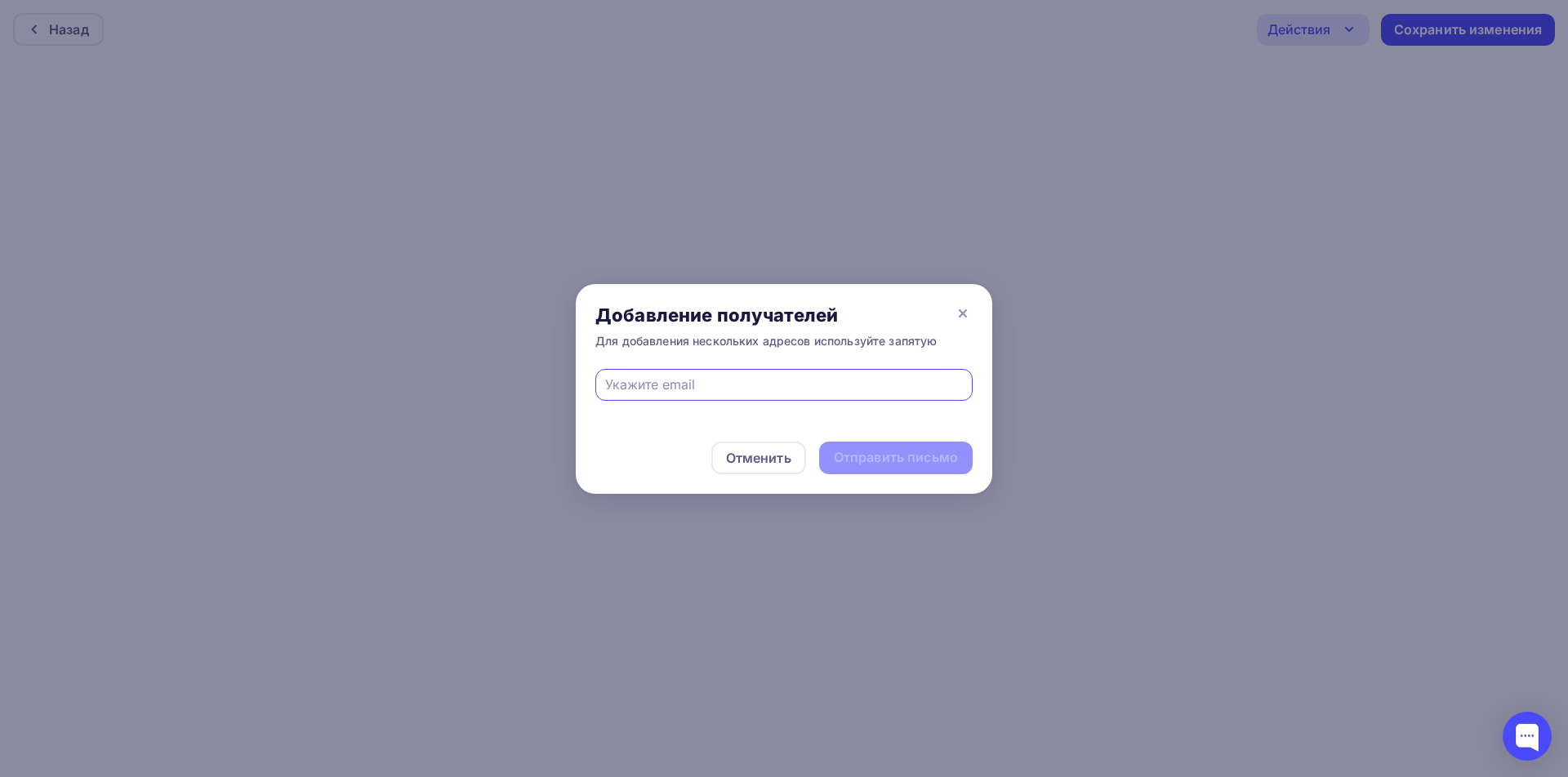
type input "[EMAIL_ADDRESS][DOMAIN_NAME]"
click at [894, 458] on div "Отправить письмо" at bounding box center [896, 457] width 124 height 19
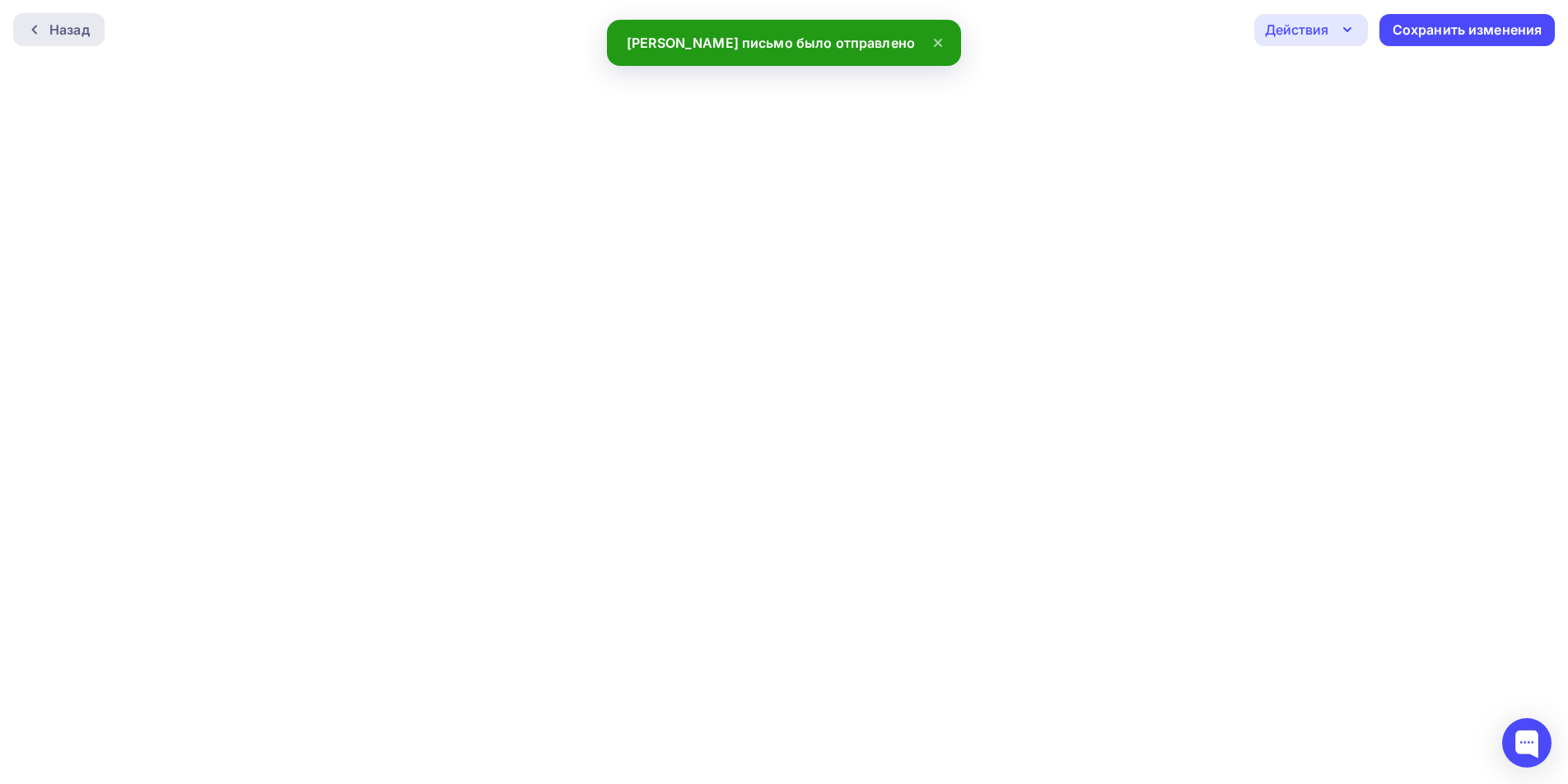
click at [87, 36] on div "Назад" at bounding box center [69, 29] width 40 height 20
